Goal: Task Accomplishment & Management: Manage account settings

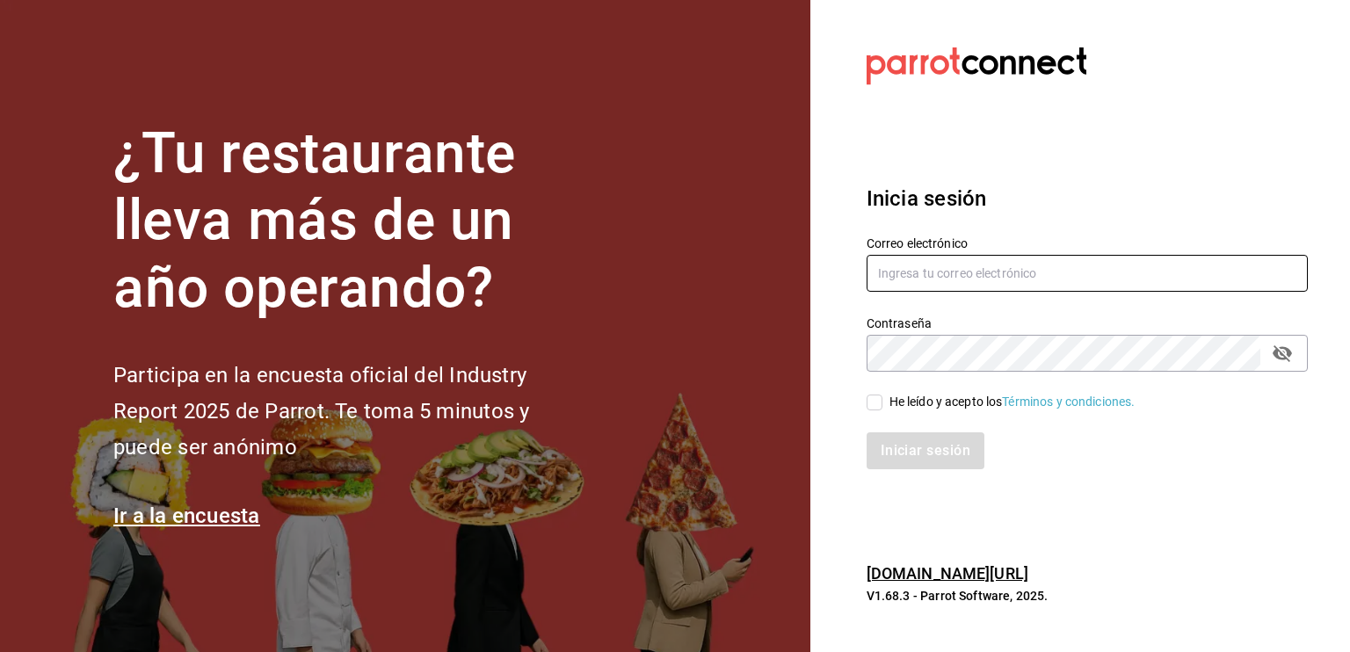
type input "[EMAIL_ADDRESS][DOMAIN_NAME]"
click at [876, 402] on input "He leído y acepto los Términos y condiciones." at bounding box center [875, 403] width 16 height 16
checkbox input "true"
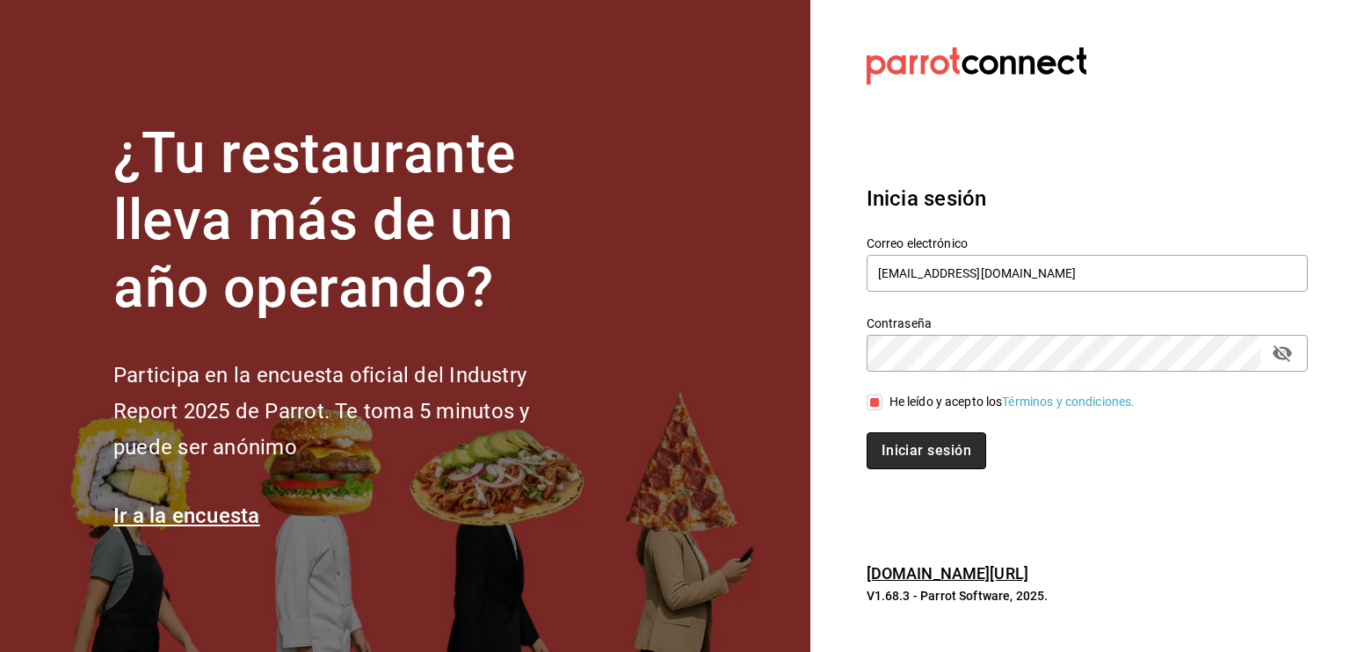
click at [944, 449] on button "Iniciar sesión" at bounding box center [927, 451] width 120 height 37
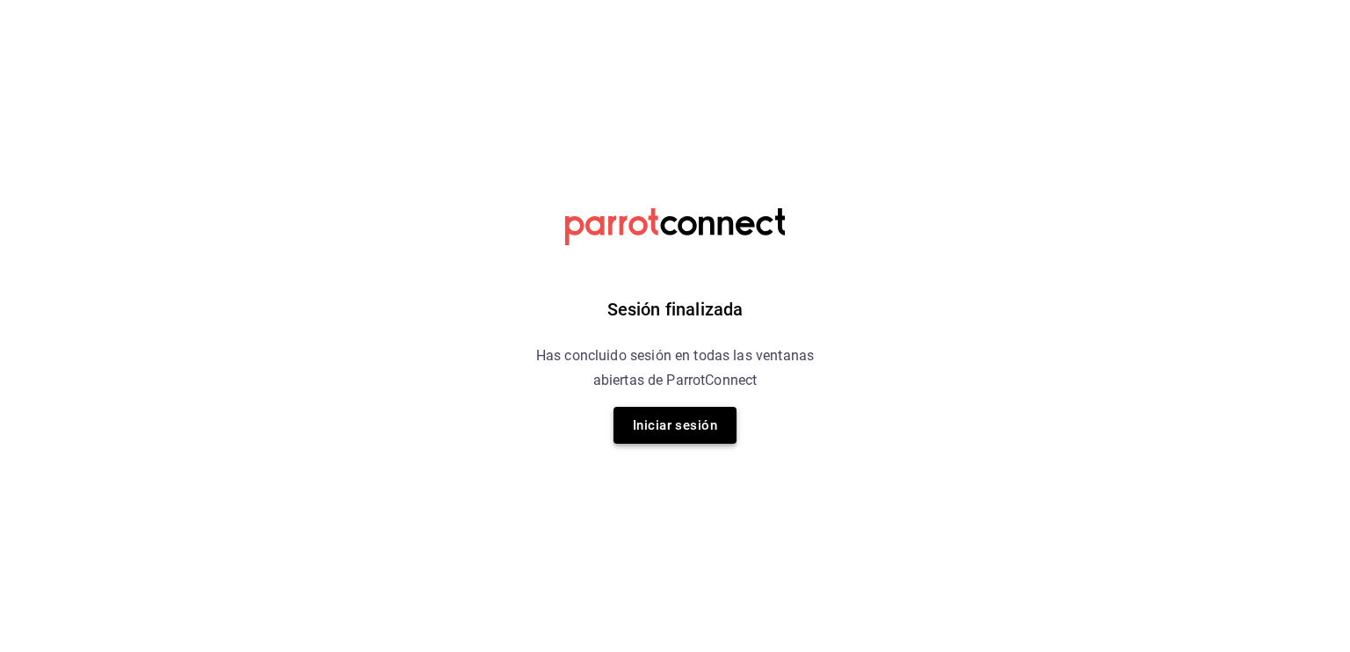
click at [685, 416] on button "Iniciar sesión" at bounding box center [675, 425] width 123 height 37
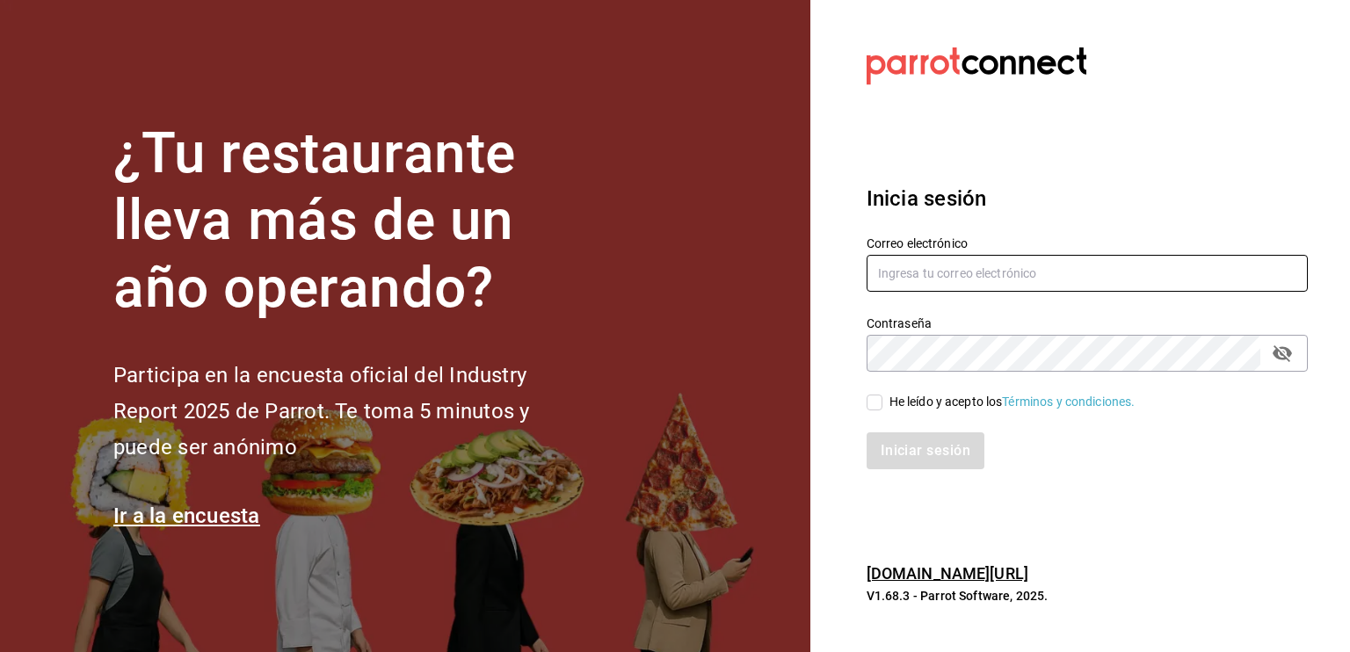
type input "[EMAIL_ADDRESS][DOMAIN_NAME]"
click at [880, 406] on input "He leído y acepto los Términos y condiciones." at bounding box center [875, 403] width 16 height 16
checkbox input "true"
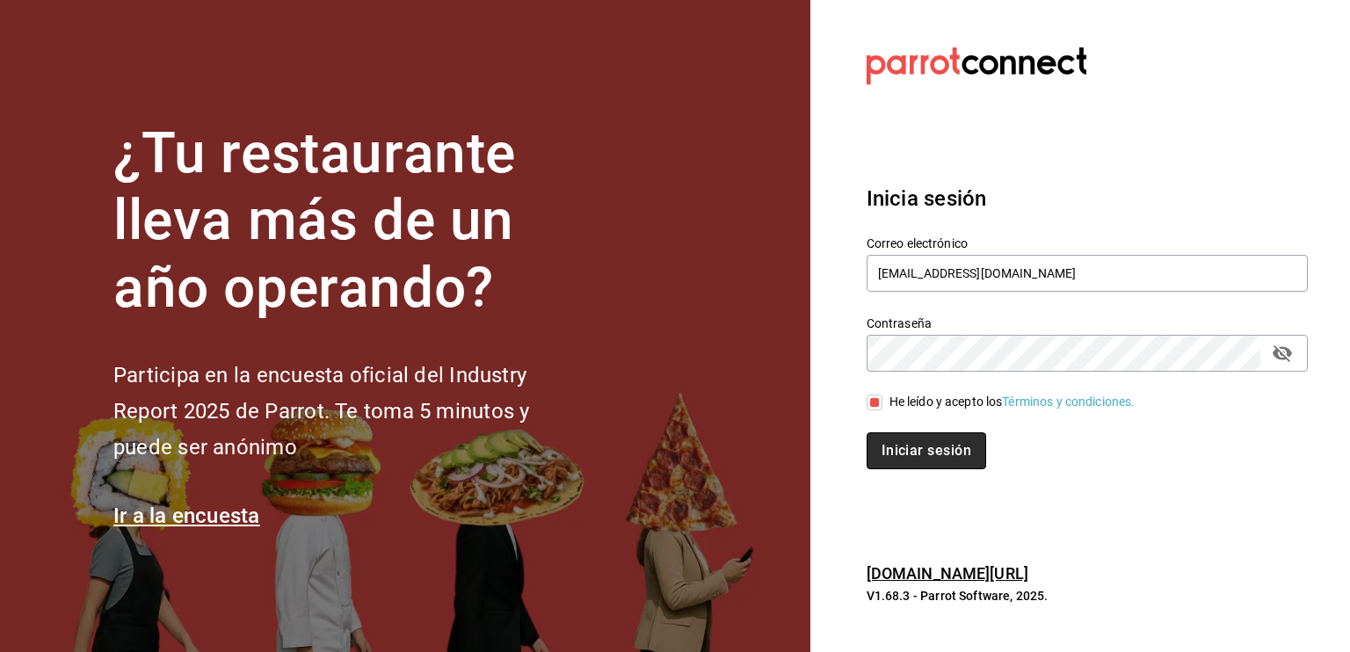
click at [925, 461] on button "Iniciar sesión" at bounding box center [927, 451] width 120 height 37
